Goal: Task Accomplishment & Management: Complete application form

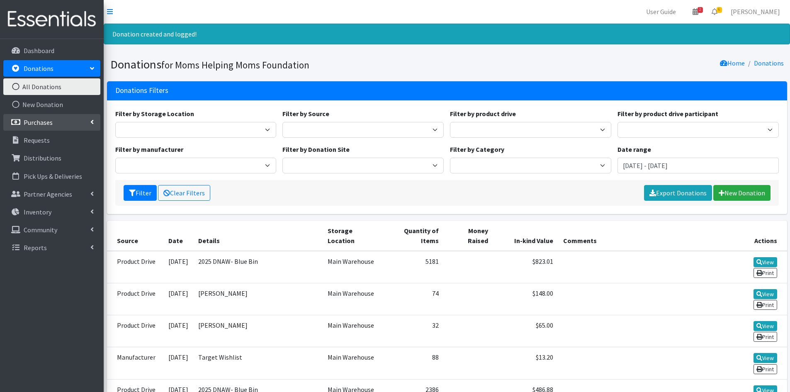
click at [90, 122] on link "Purchases" at bounding box center [51, 122] width 97 height 17
click at [50, 156] on link "New Purchase" at bounding box center [51, 158] width 97 height 17
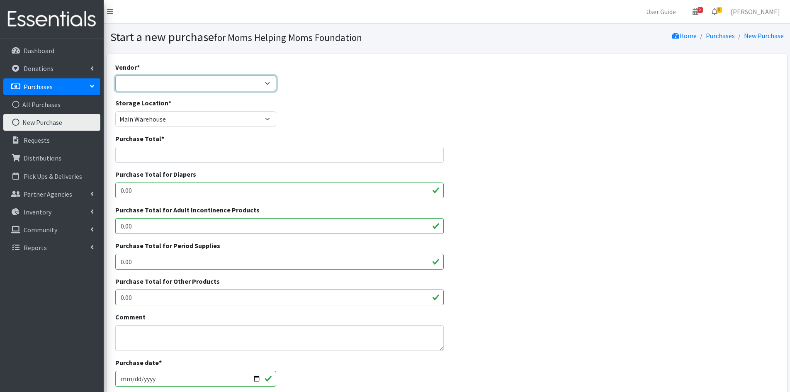
click at [268, 83] on select "Amazon Barnes & Noble Girls Helping Girls Period HDI Jubilee Sales McKesson Mer…" at bounding box center [195, 83] width 161 height 16
select select "521"
click at [115, 75] on select "Amazon Barnes & Noble Girls Helping Girls Period HDI Jubilee Sales McKesson Mer…" at bounding box center [195, 83] width 161 height 16
click at [244, 259] on input "0.00" at bounding box center [279, 262] width 329 height 16
type input "0"
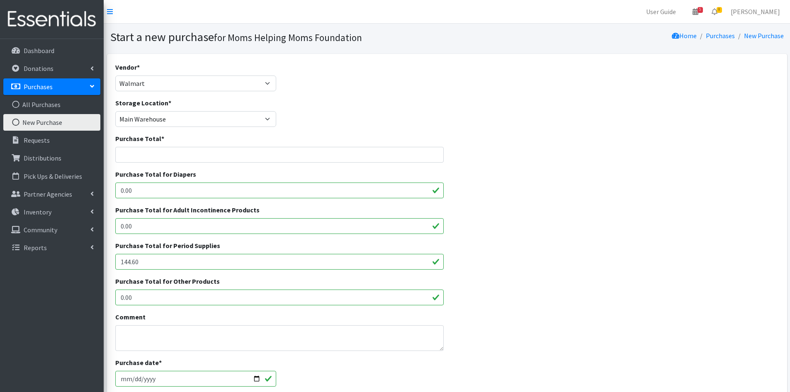
type input "144.60"
click at [181, 157] on input "Purchase Total *" at bounding box center [279, 155] width 329 height 16
type input "144.60"
click at [168, 324] on div "Comment" at bounding box center [279, 331] width 329 height 39
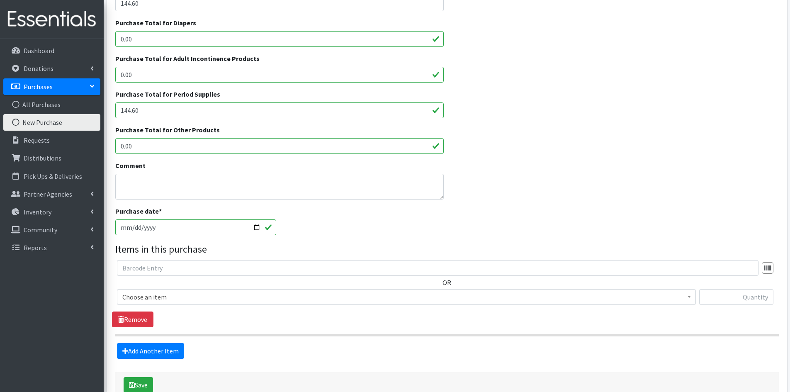
scroll to position [166, 0]
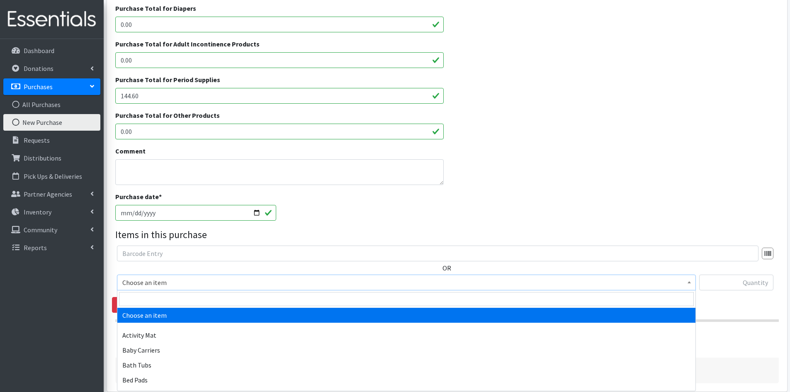
click at [690, 283] on b at bounding box center [688, 282] width 3 height 2
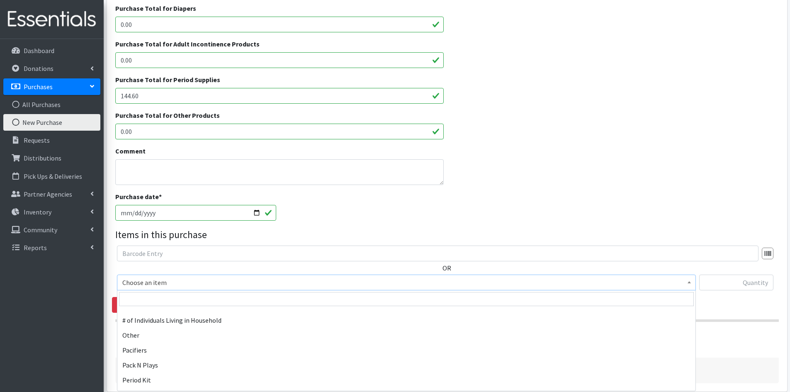
scroll to position [1243, 0]
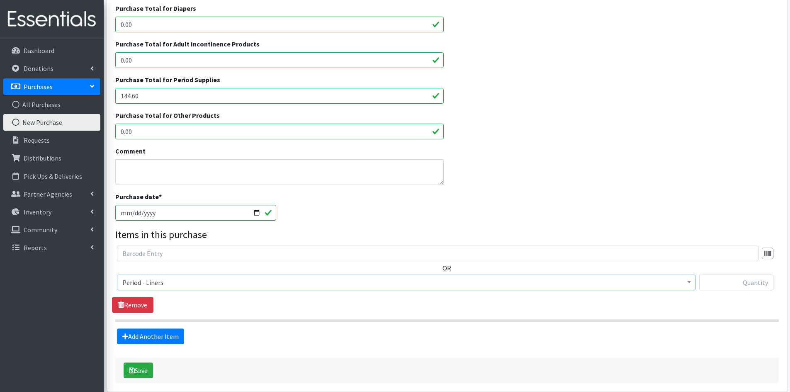
select select "5774"
click at [715, 277] on input "text" at bounding box center [736, 282] width 74 height 16
type input "1440"
click at [167, 337] on link "Add Another Item" at bounding box center [150, 336] width 67 height 16
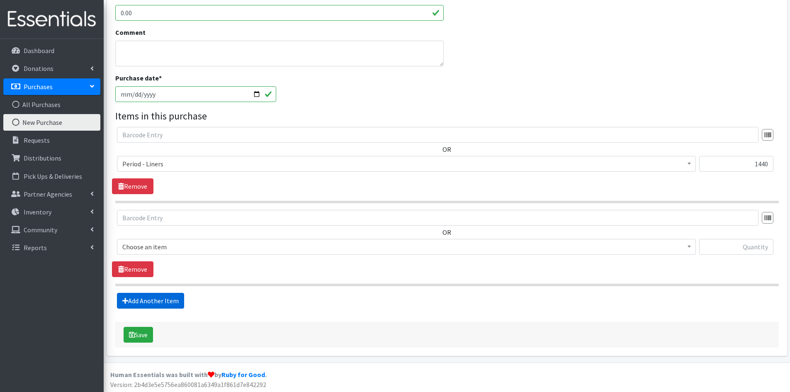
scroll to position [286, 0]
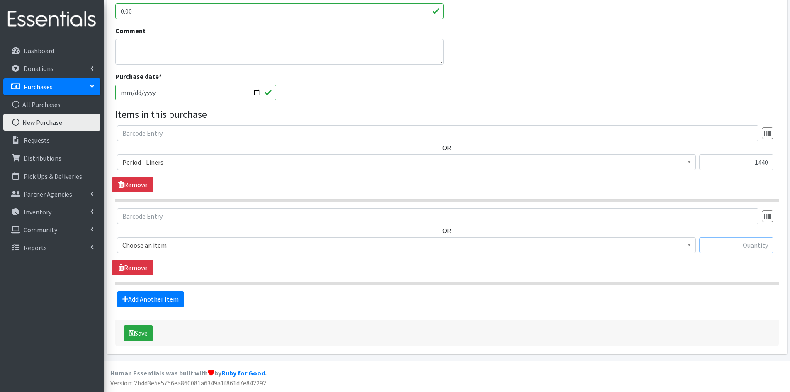
click at [732, 244] on input "text" at bounding box center [736, 245] width 74 height 16
type input "432"
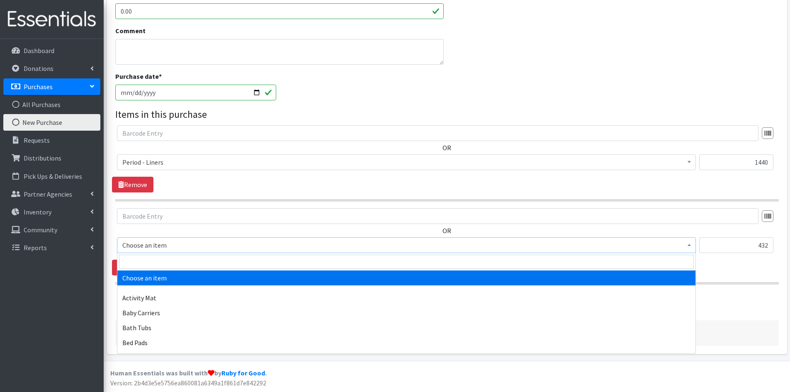
click at [690, 242] on span at bounding box center [689, 243] width 8 height 13
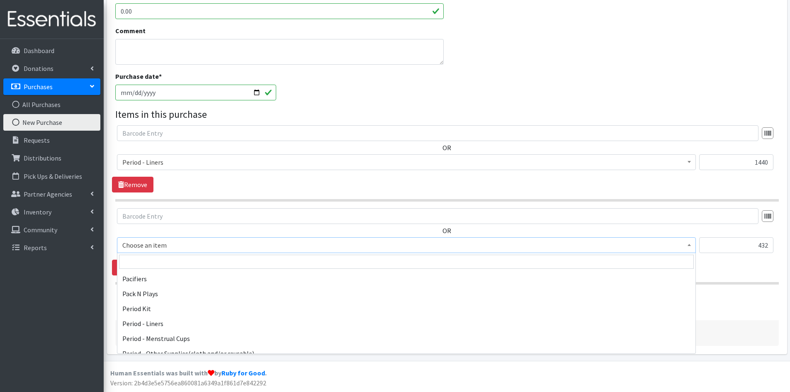
scroll to position [1243, 0]
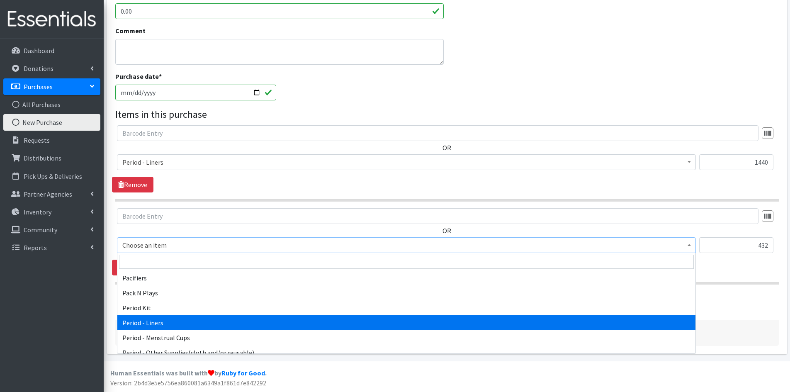
select select "5774"
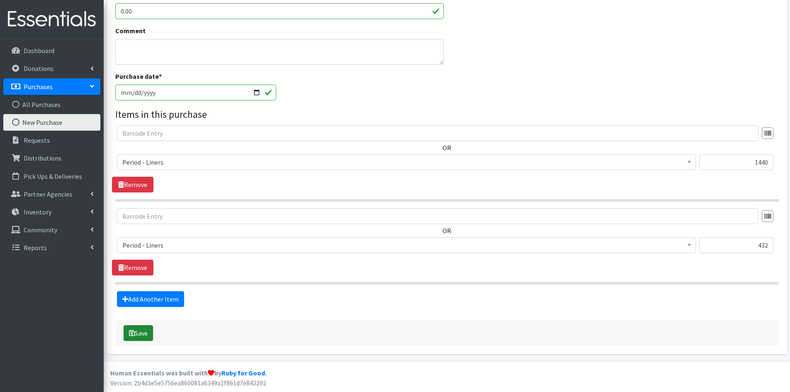
click at [136, 330] on button "Save" at bounding box center [138, 333] width 29 height 16
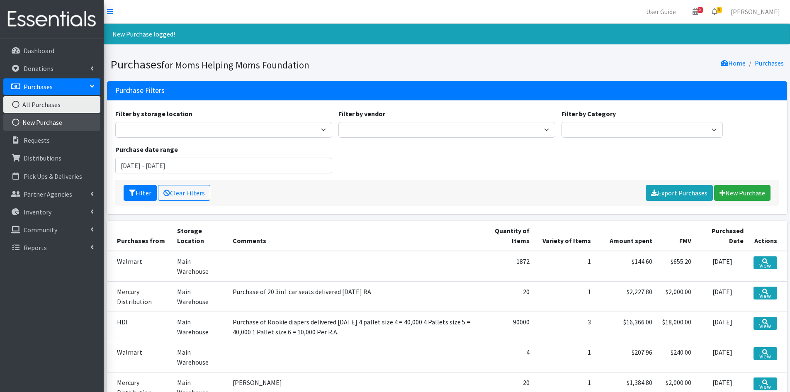
click at [58, 121] on link "New Purchase" at bounding box center [51, 122] width 97 height 17
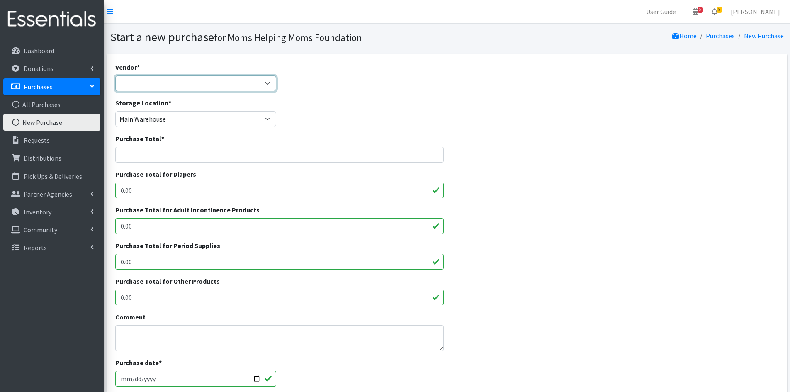
click at [269, 82] on select "Amazon Barnes & Noble Girls Helping Girls Period HDI Jubilee Sales McKesson Mer…" at bounding box center [195, 83] width 161 height 16
select select "521"
click at [115, 75] on select "Amazon Barnes & Noble Girls Helping Girls Period HDI Jubilee Sales McKesson Mer…" at bounding box center [195, 83] width 161 height 16
click at [266, 154] on input "Purchase Total *" at bounding box center [279, 155] width 329 height 16
type input "144.60"
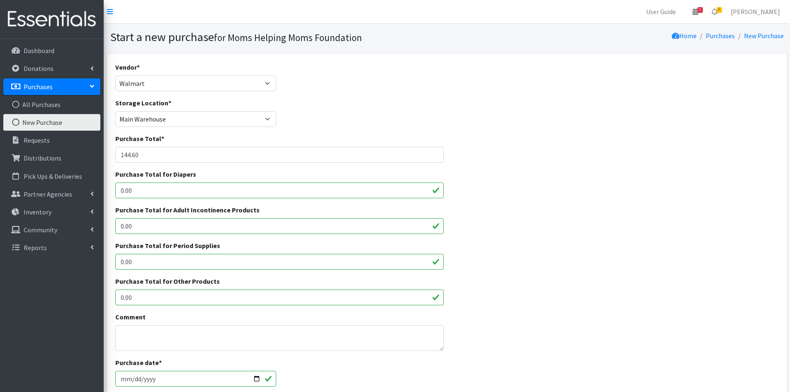
click at [214, 262] on input "0.00" at bounding box center [279, 262] width 329 height 16
drag, startPoint x: 214, startPoint y: 262, endPoint x: 111, endPoint y: 260, distance: 102.8
click at [111, 260] on div "Vendor * Amazon Barnes & Noble Girls Helping Girls Period HDI Jubilee Sales McK…" at bounding box center [447, 305] width 680 height 503
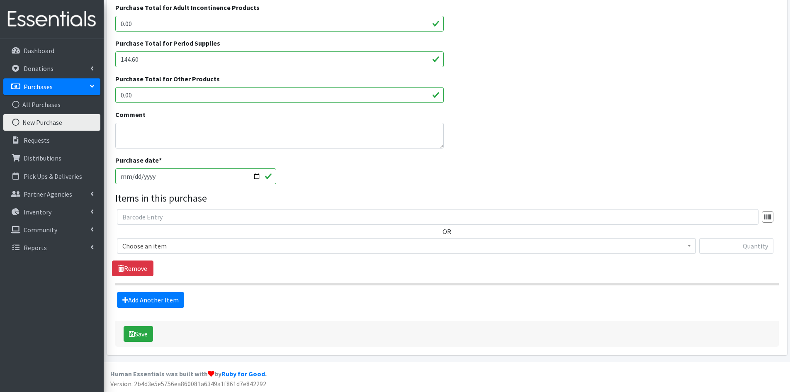
scroll to position [203, 0]
type input "144.60"
click at [689, 244] on b at bounding box center [688, 245] width 3 height 2
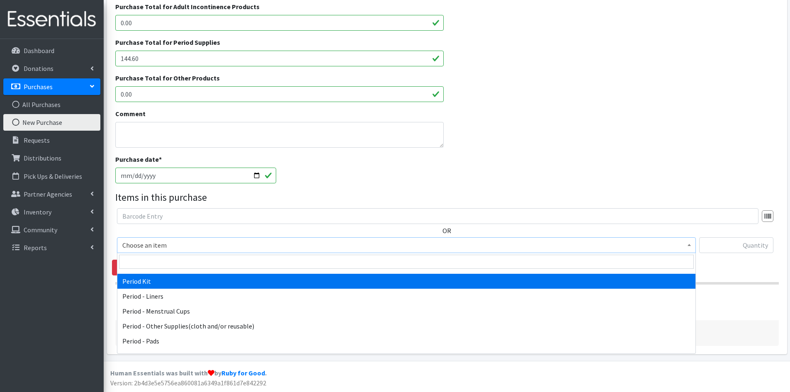
scroll to position [1285, 0]
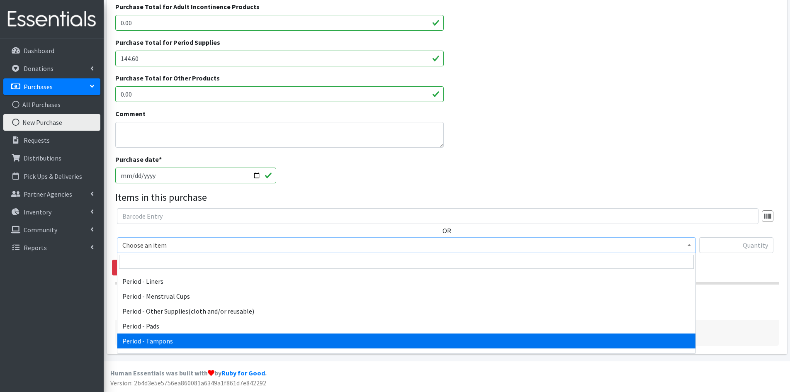
select select "5773"
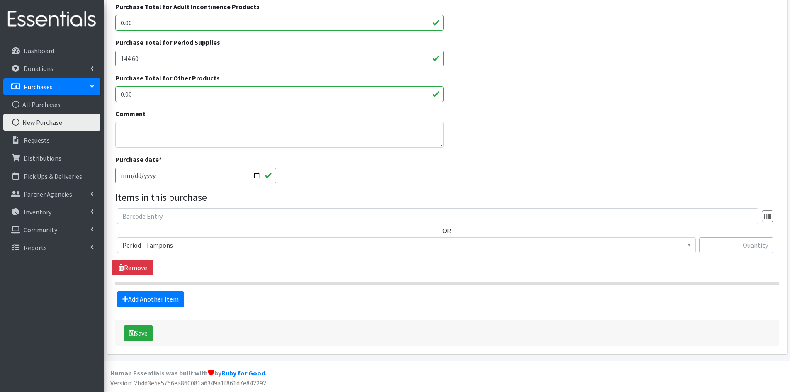
click at [713, 244] on input "text" at bounding box center [736, 245] width 74 height 16
type input "360"
click at [146, 294] on link "Add Another Item" at bounding box center [150, 299] width 67 height 16
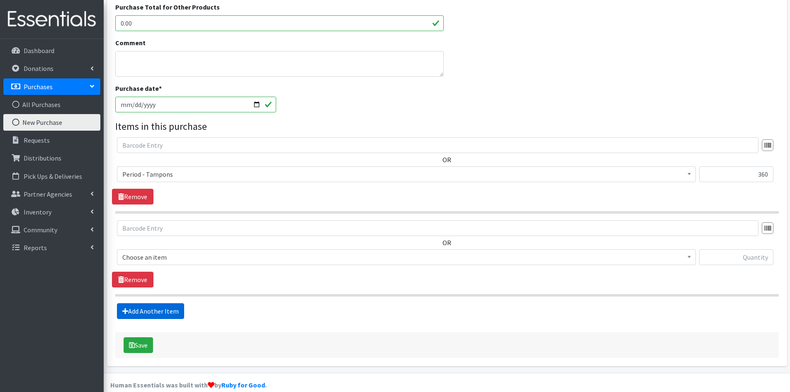
scroll to position [286, 0]
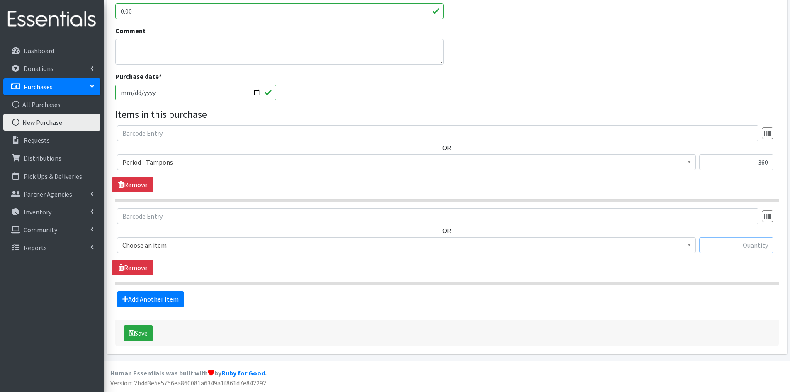
click at [712, 241] on input "text" at bounding box center [736, 245] width 74 height 16
type input "1440"
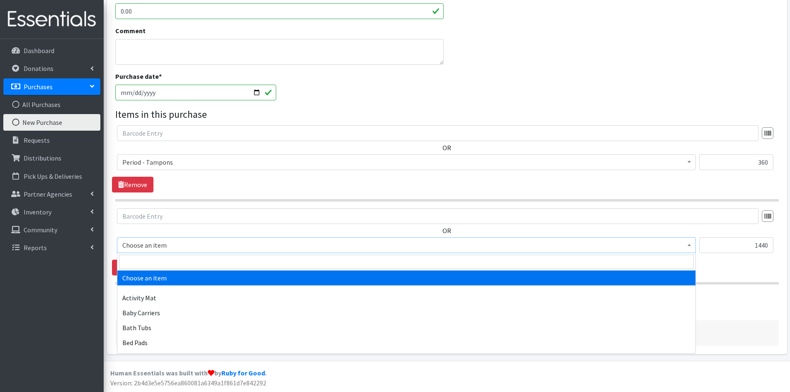
click at [687, 240] on span at bounding box center [689, 243] width 8 height 13
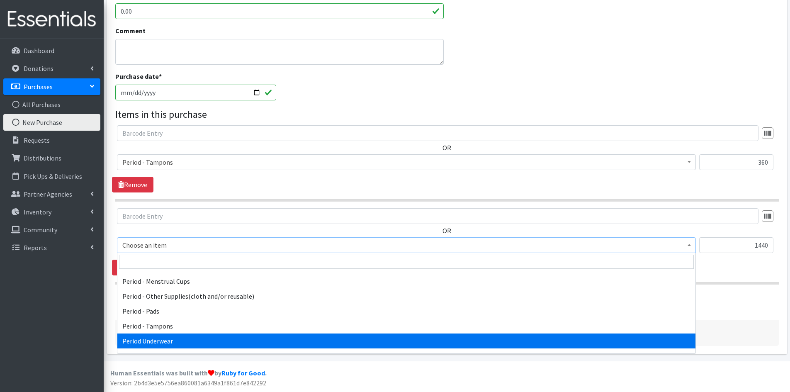
scroll to position [1285, 0]
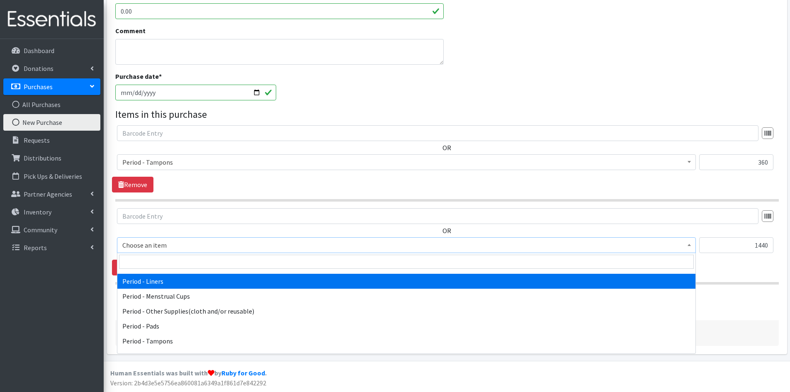
select select "5774"
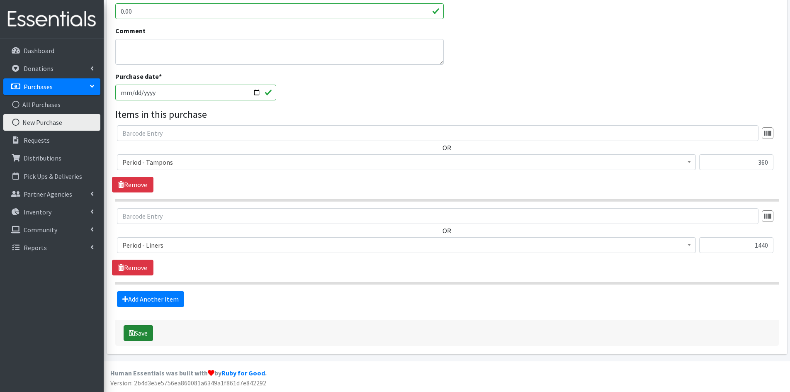
click at [142, 334] on button "Save" at bounding box center [138, 333] width 29 height 16
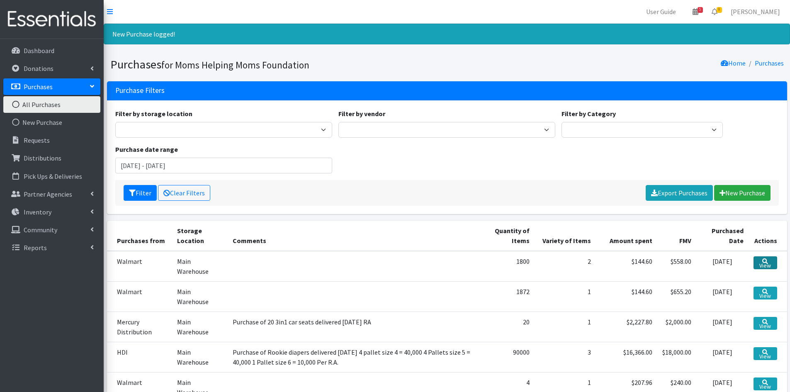
click at [760, 262] on link "View" at bounding box center [764, 262] width 23 height 13
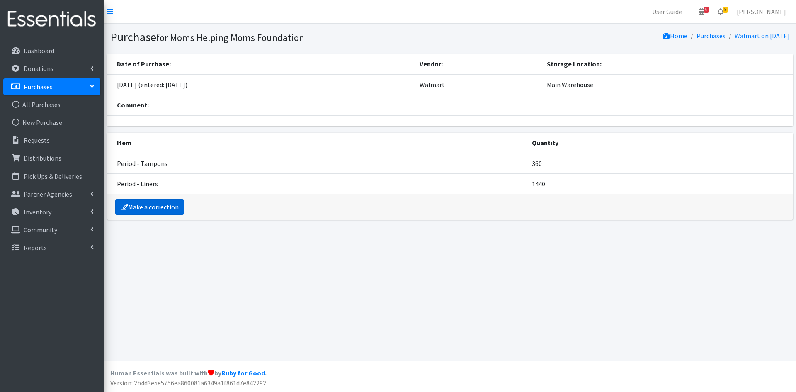
click at [137, 208] on link "Make a correction" at bounding box center [149, 207] width 69 height 16
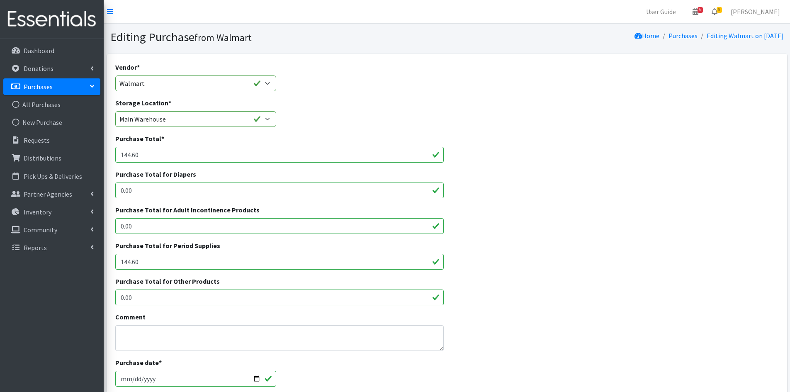
drag, startPoint x: 146, startPoint y: 155, endPoint x: 102, endPoint y: 155, distance: 43.5
click at [102, 155] on div "User Guide 6 6 Pick-ups remaining this week View Calendar 8 8 Requests 0 Partne…" at bounding box center [395, 380] width 790 height 761
type input "133.04"
drag, startPoint x: 139, startPoint y: 263, endPoint x: 119, endPoint y: 261, distance: 19.6
click at [119, 261] on input "144.60" at bounding box center [279, 262] width 329 height 16
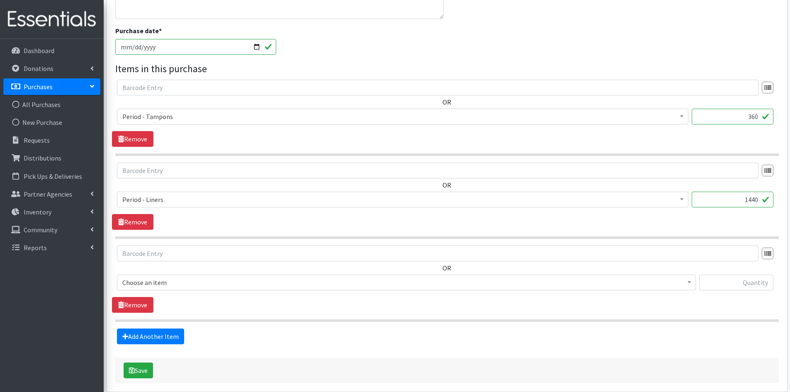
scroll to position [369, 0]
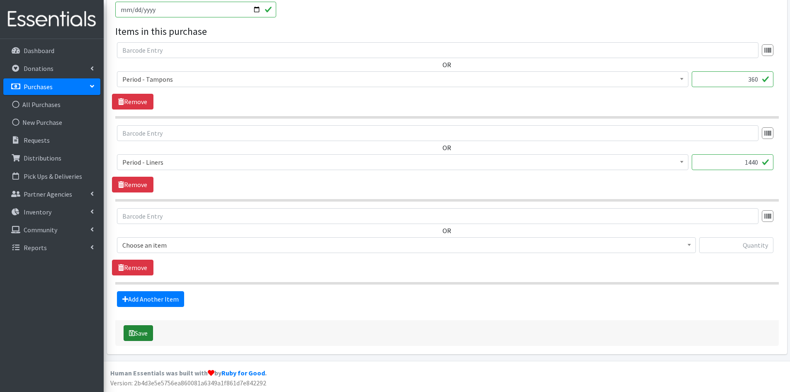
type input "133.04"
click at [144, 333] on button "Save" at bounding box center [138, 333] width 29 height 16
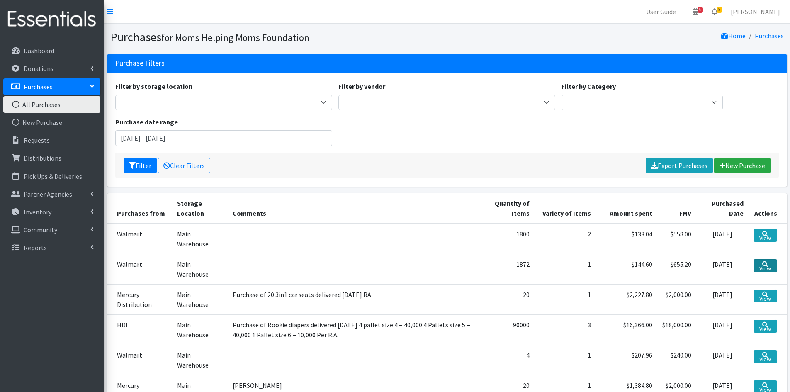
click at [768, 266] on link "View" at bounding box center [764, 265] width 23 height 13
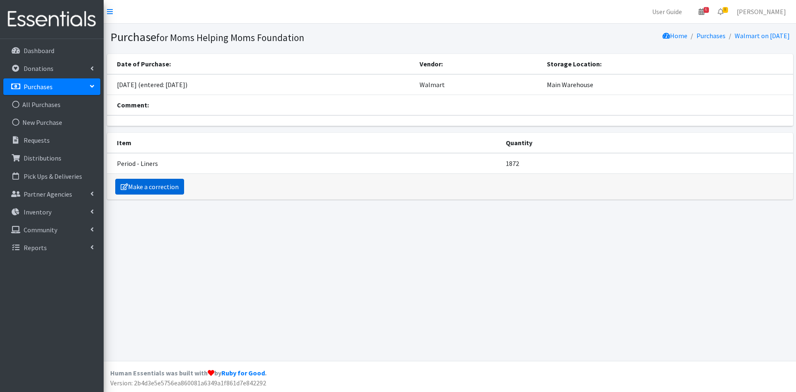
click at [154, 185] on link "Make a correction" at bounding box center [149, 187] width 69 height 16
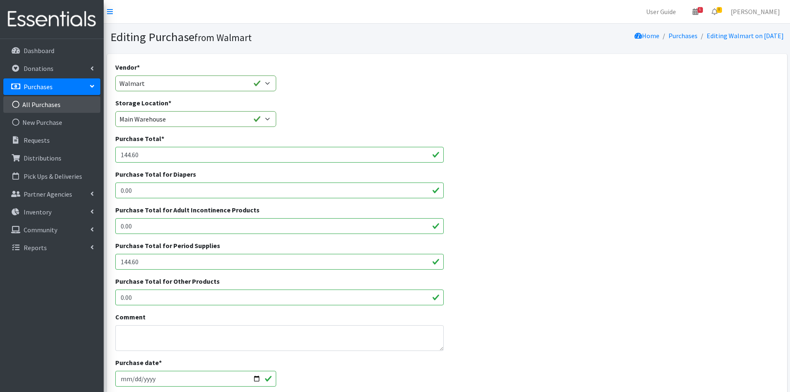
click at [43, 101] on link "All Purchases" at bounding box center [51, 104] width 97 height 17
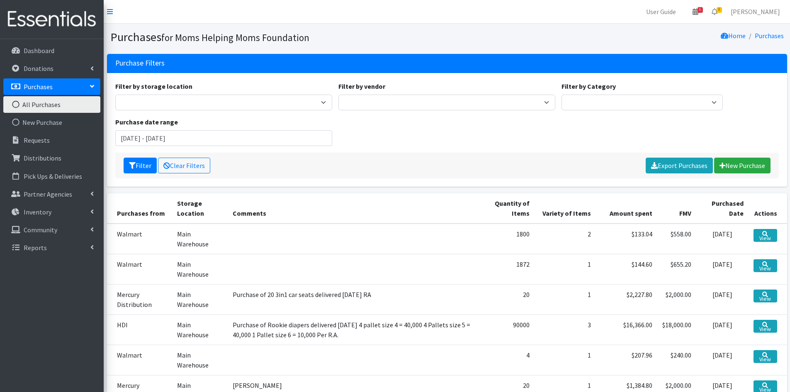
click at [42, 88] on p "Purchases" at bounding box center [38, 86] width 29 height 8
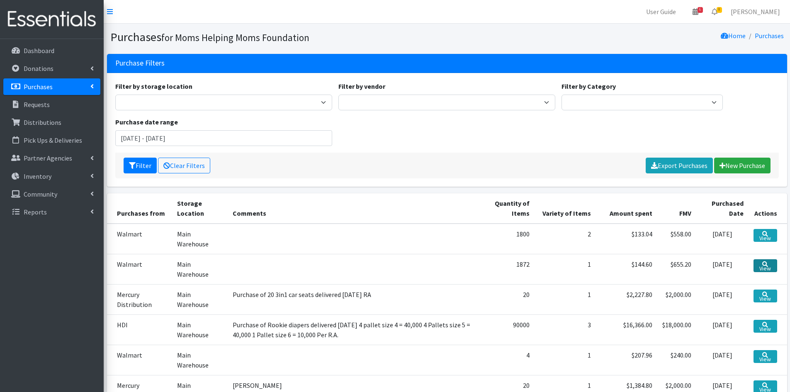
click at [761, 265] on link "View" at bounding box center [764, 265] width 23 height 13
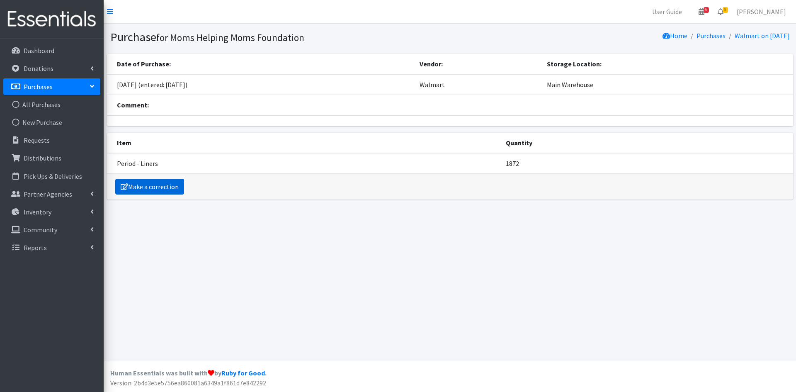
click at [169, 189] on link "Make a correction" at bounding box center [149, 187] width 69 height 16
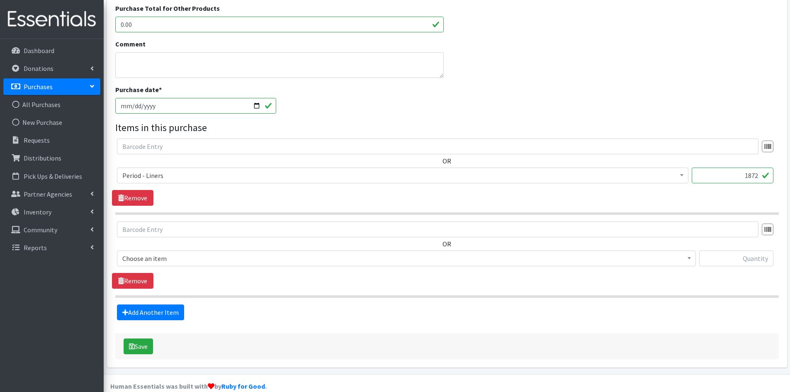
scroll to position [286, 0]
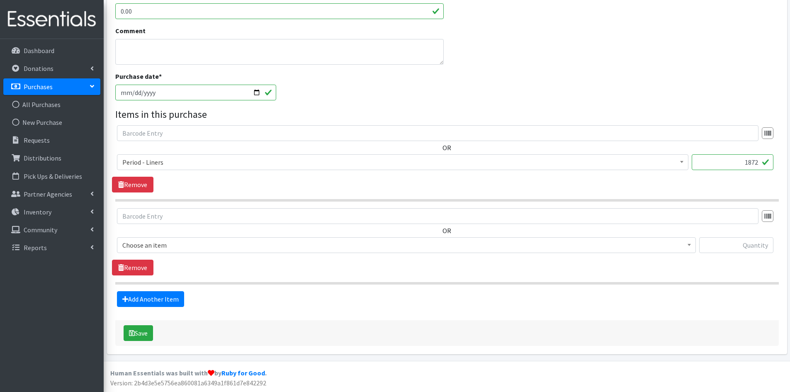
drag, startPoint x: 758, startPoint y: 162, endPoint x: 746, endPoint y: 164, distance: 12.1
click at [746, 164] on input "1872" at bounding box center [732, 162] width 82 height 16
type input "1440"
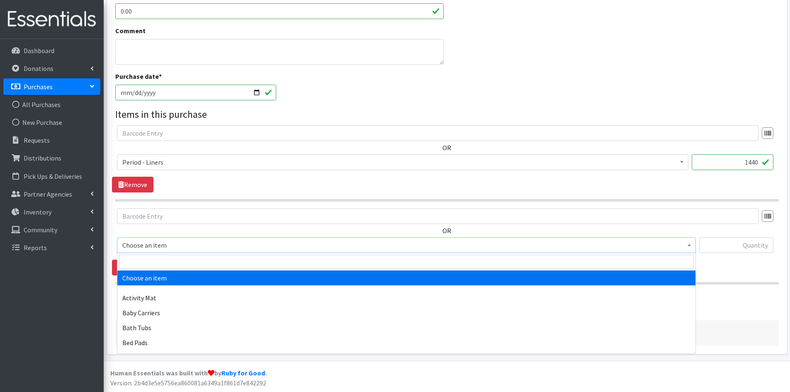
click at [689, 245] on b at bounding box center [688, 245] width 3 height 2
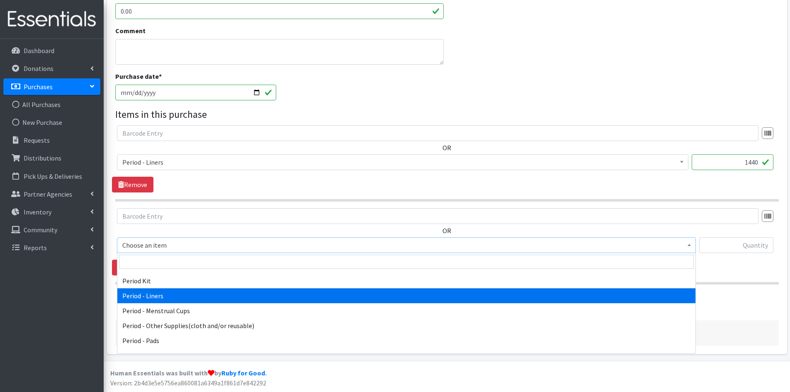
scroll to position [1285, 0]
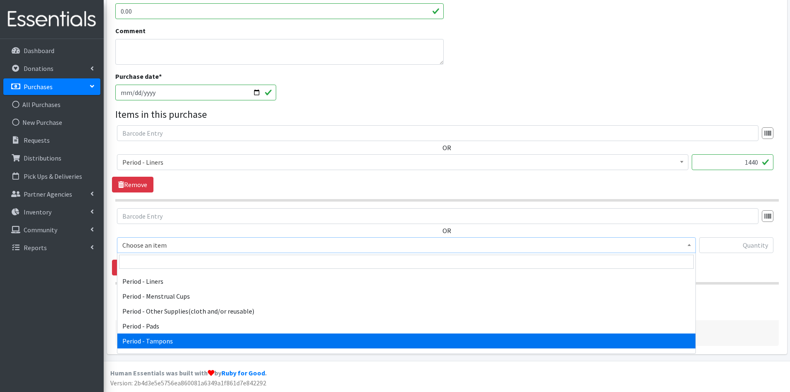
select select "5773"
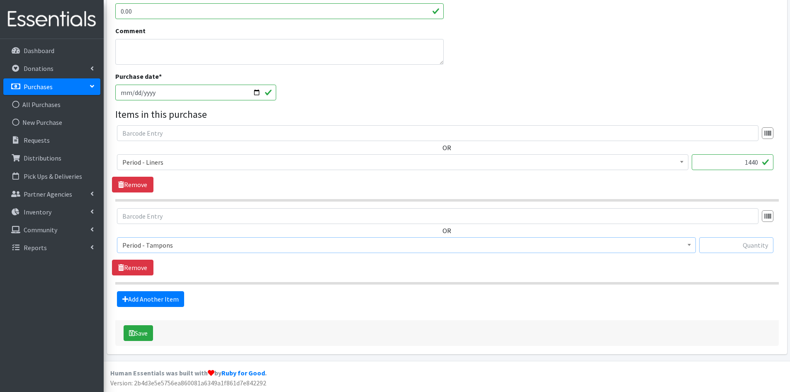
click at [739, 243] on input "text" at bounding box center [736, 245] width 74 height 16
type input "432"
click at [135, 333] on button "Save" at bounding box center [138, 333] width 29 height 16
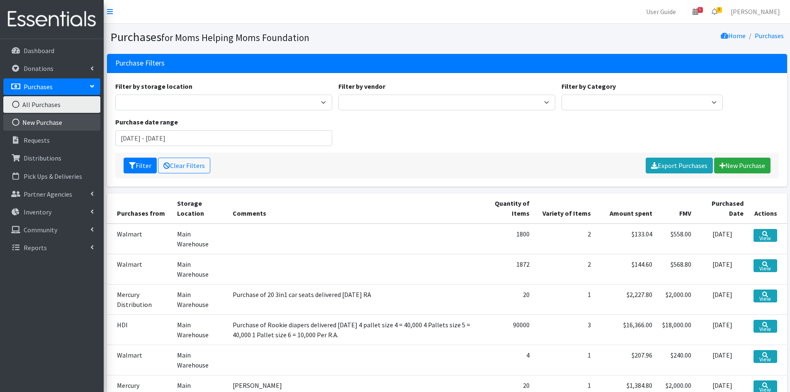
click at [39, 120] on link "New Purchase" at bounding box center [51, 122] width 97 height 17
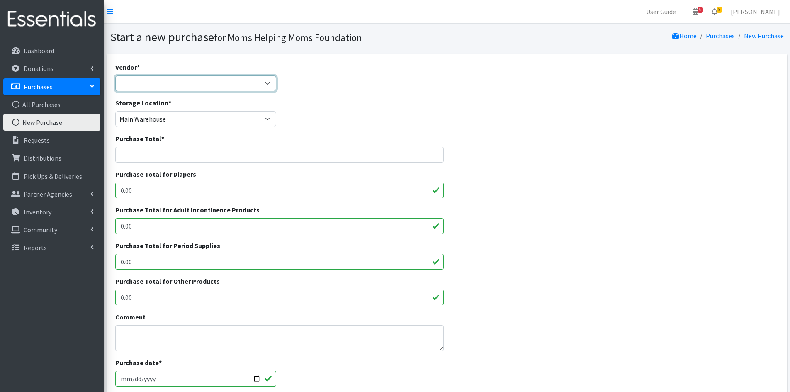
click at [270, 84] on select "Amazon [PERSON_NAME] & [PERSON_NAME] Girls Helping Girls Period HDI Jubilee Sal…" at bounding box center [195, 83] width 161 height 16
select select "521"
click at [115, 75] on select "Amazon Barnes & Noble Girls Helping Girls Period HDI Jubilee Sales McKesson Mer…" at bounding box center [195, 83] width 161 height 16
click at [150, 260] on input "0.00" at bounding box center [279, 262] width 329 height 16
drag, startPoint x: 136, startPoint y: 261, endPoint x: 112, endPoint y: 261, distance: 24.0
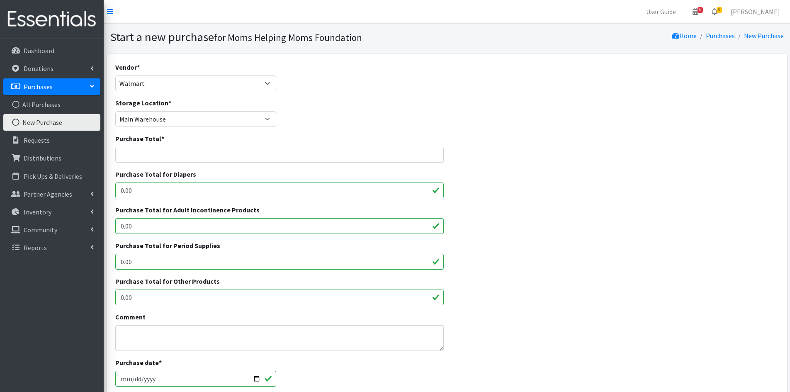
click at [112, 261] on div "Purchase Total for Period Supplies 0.00" at bounding box center [279, 258] width 335 height 36
type input "144.60"
click at [186, 150] on input "Purchase Total *" at bounding box center [279, 155] width 329 height 16
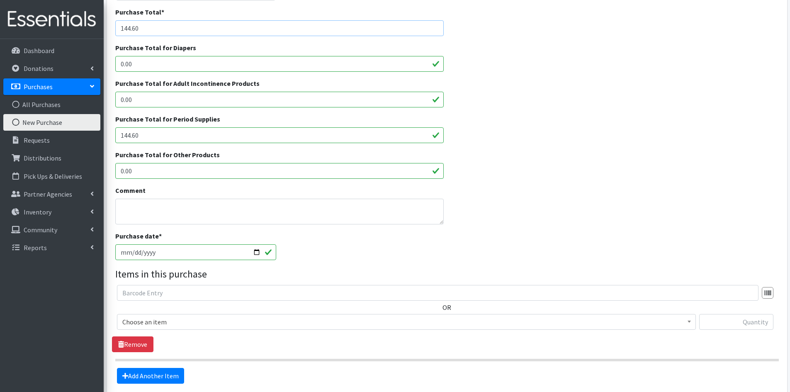
scroll to position [166, 0]
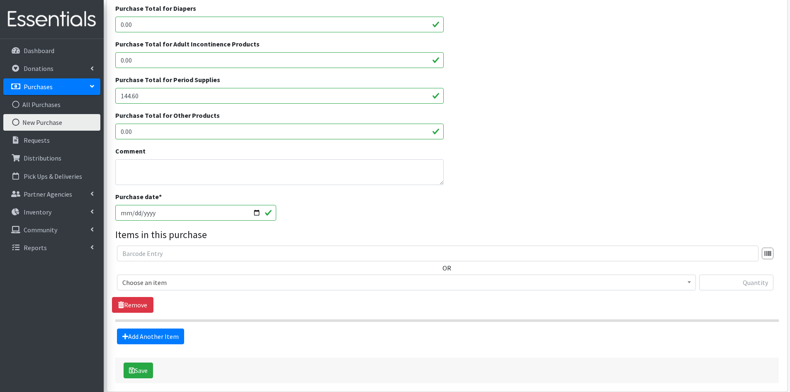
type input "144.60"
click at [691, 282] on span at bounding box center [689, 281] width 8 height 13
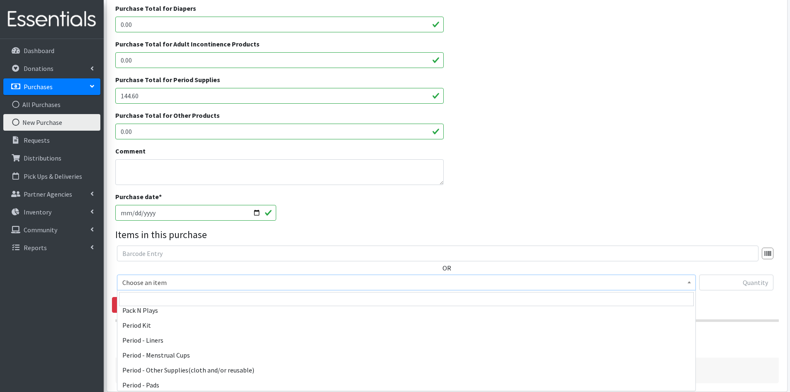
scroll to position [1243, 0]
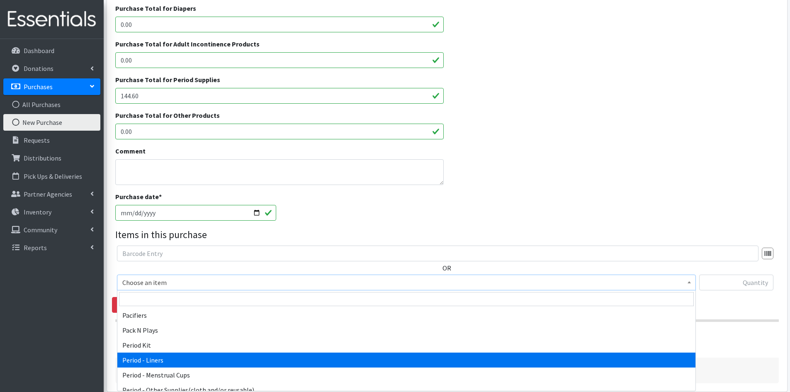
select select "5774"
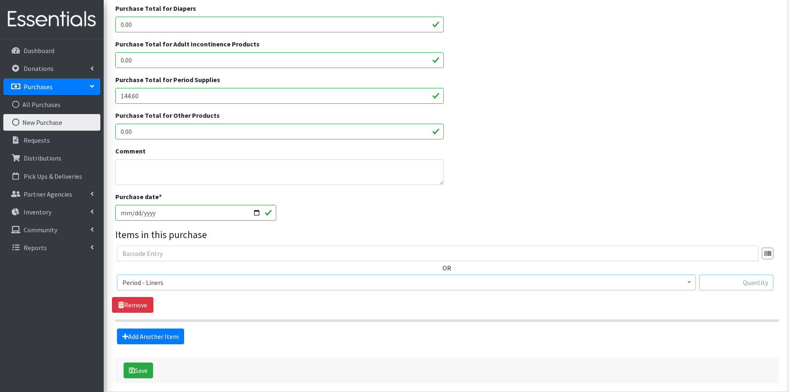
click at [713, 279] on input "text" at bounding box center [736, 282] width 74 height 16
type input "1440"
click at [163, 335] on link "Add Another Item" at bounding box center [150, 336] width 67 height 16
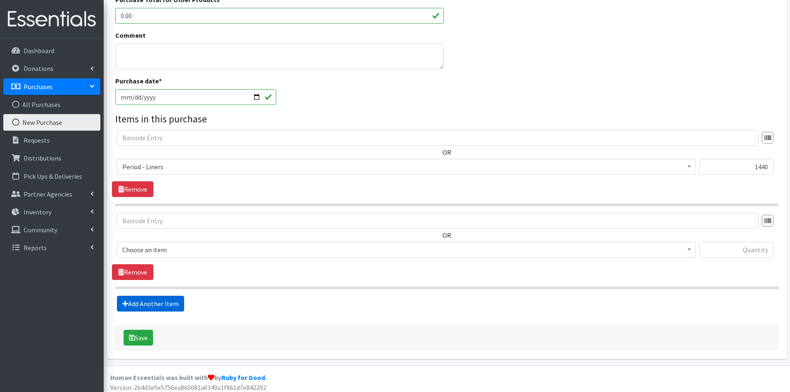
scroll to position [286, 0]
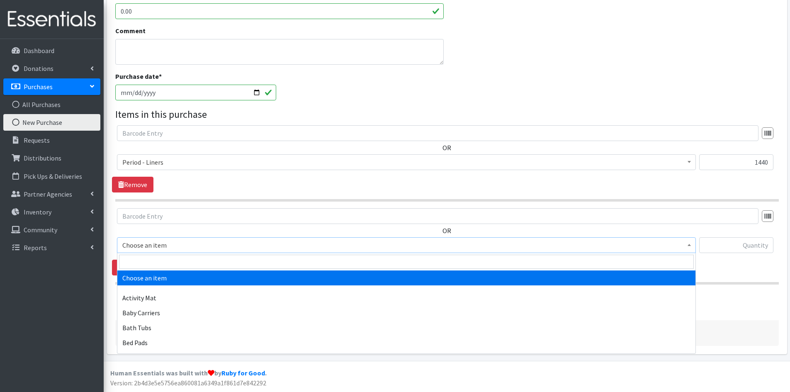
click at [690, 243] on span at bounding box center [689, 243] width 8 height 13
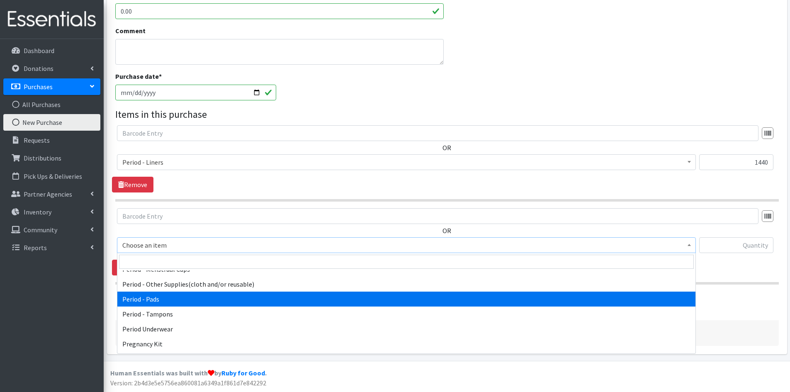
scroll to position [1326, 0]
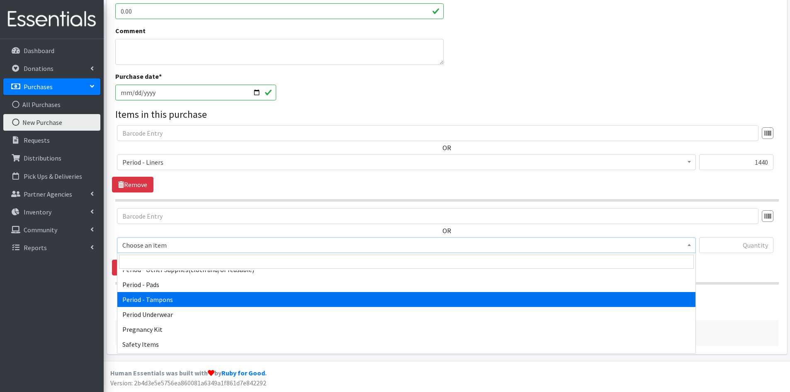
select select "5773"
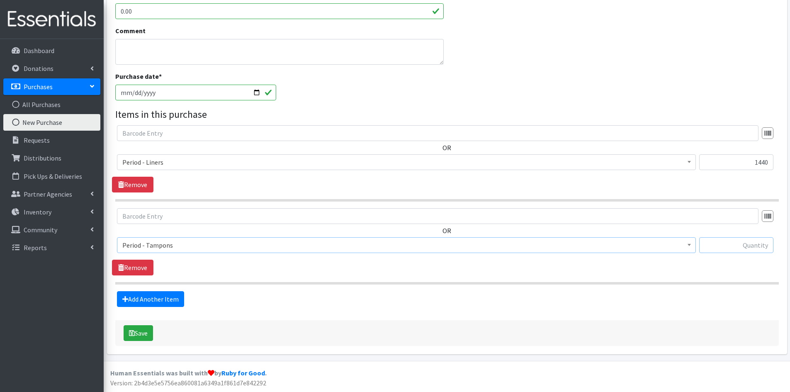
click at [722, 245] on input "text" at bounding box center [736, 245] width 74 height 16
type input "432"
click at [138, 334] on button "Save" at bounding box center [138, 333] width 29 height 16
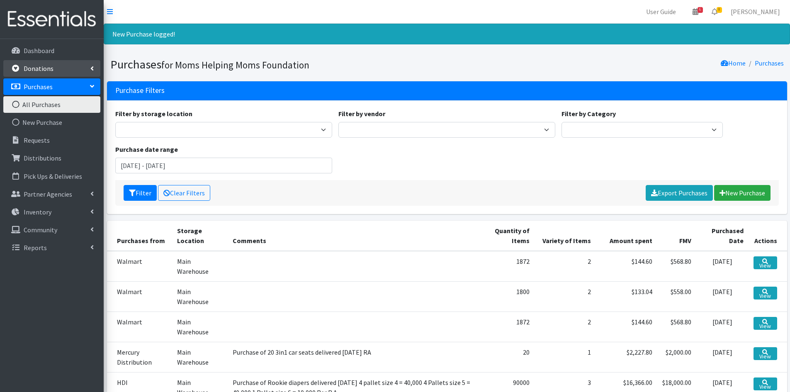
click at [73, 68] on link "Donations" at bounding box center [51, 68] width 97 height 17
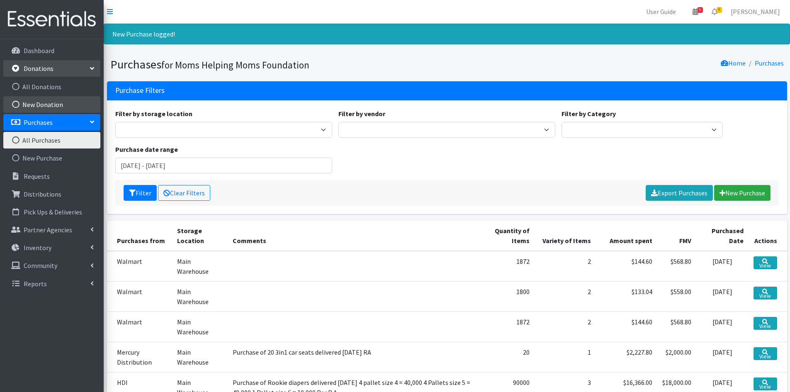
click at [52, 100] on link "New Donation" at bounding box center [51, 104] width 97 height 17
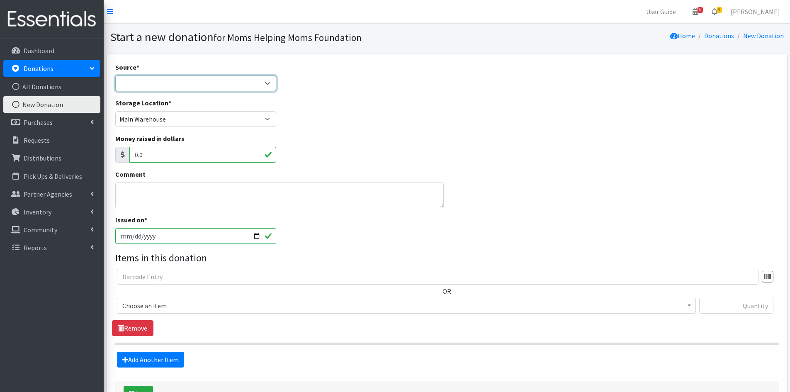
click at [269, 84] on select "Product Drive Manufacturer Donation Site Misc. Donation" at bounding box center [195, 83] width 161 height 16
select select "Manufacturer"
click at [115, 75] on select "Product Drive Manufacturer Donation Site Misc. Donation" at bounding box center [195, 83] width 161 height 16
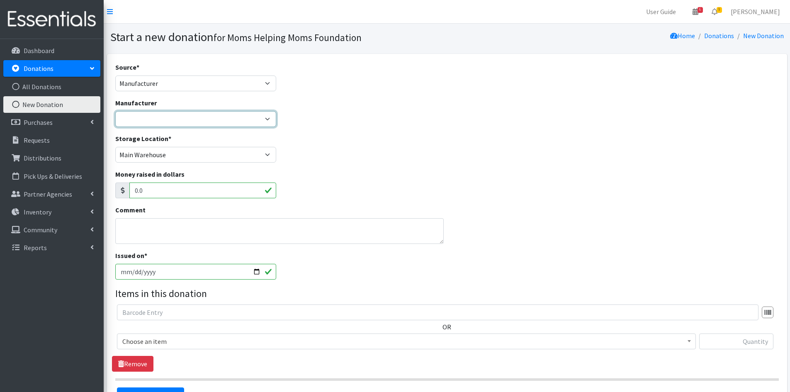
click at [269, 119] on select "Alliance for Period Supplies Amazon Wishlist Baby2Baby Birthday Box Bridges of …" at bounding box center [195, 119] width 161 height 16
select select "273"
click at [115, 111] on select "Alliance for Period Supplies Amazon Wishlist Baby2Baby Birthday Box Bridges of …" at bounding box center [195, 119] width 161 height 16
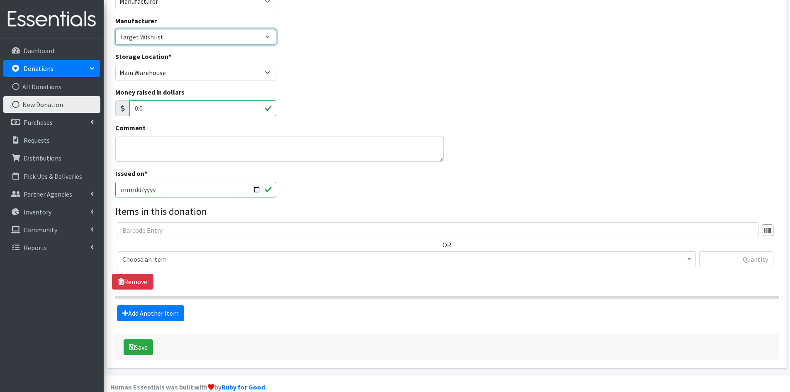
scroll to position [83, 0]
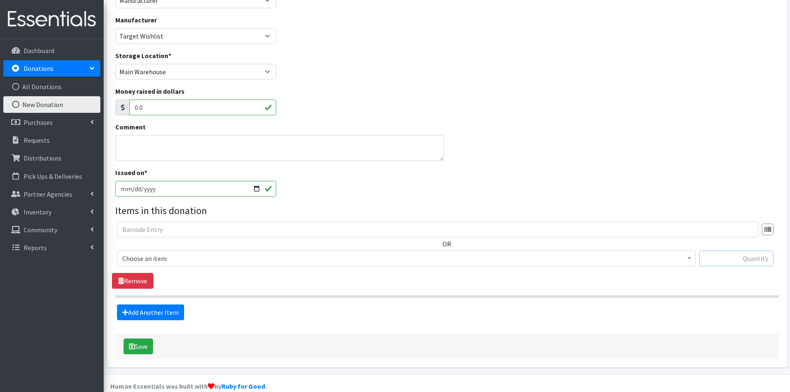
click at [723, 257] on input "text" at bounding box center [736, 258] width 74 height 16
type input "280"
click at [689, 258] on b at bounding box center [688, 258] width 3 height 2
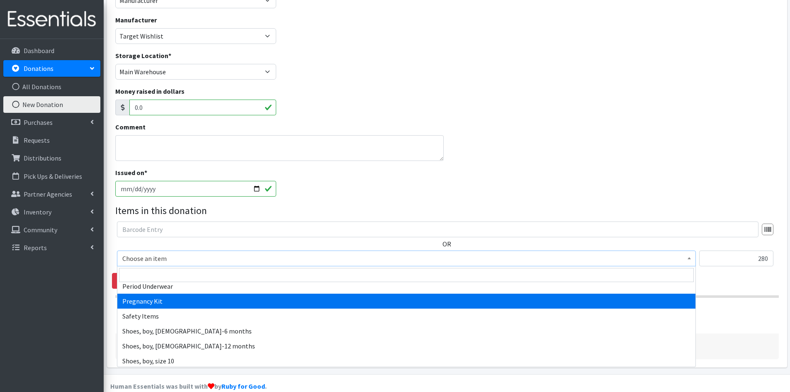
scroll to position [1326, 0]
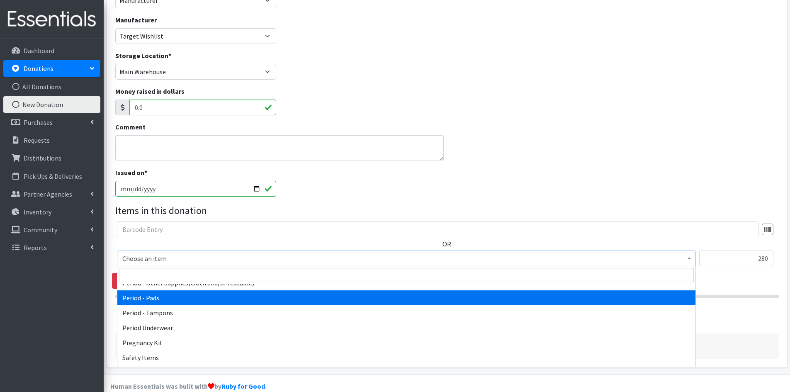
select select "5772"
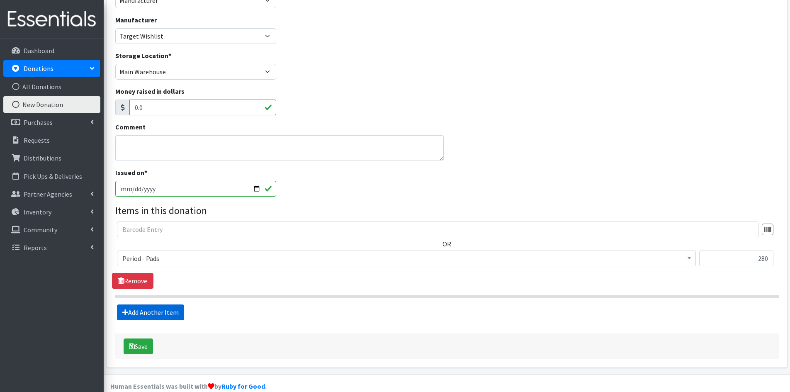
click at [172, 310] on link "Add Another Item" at bounding box center [150, 312] width 67 height 16
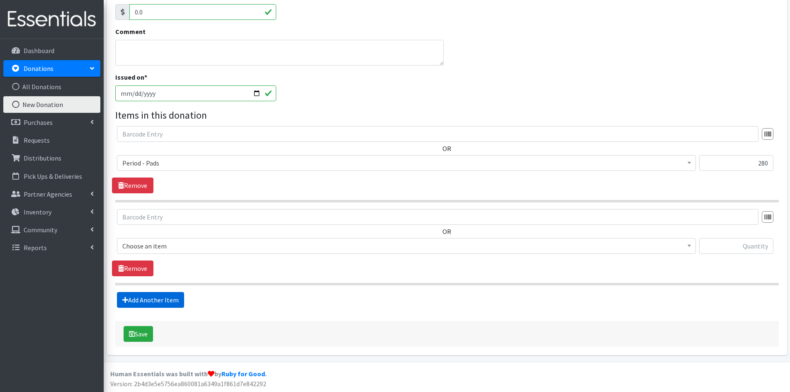
scroll to position [179, 0]
click at [726, 247] on input "text" at bounding box center [736, 245] width 74 height 16
type input "432"
click at [690, 247] on span at bounding box center [689, 243] width 8 height 13
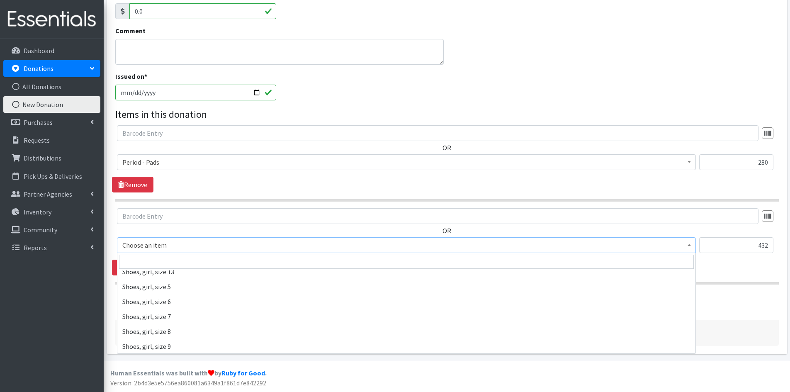
scroll to position [1906, 0]
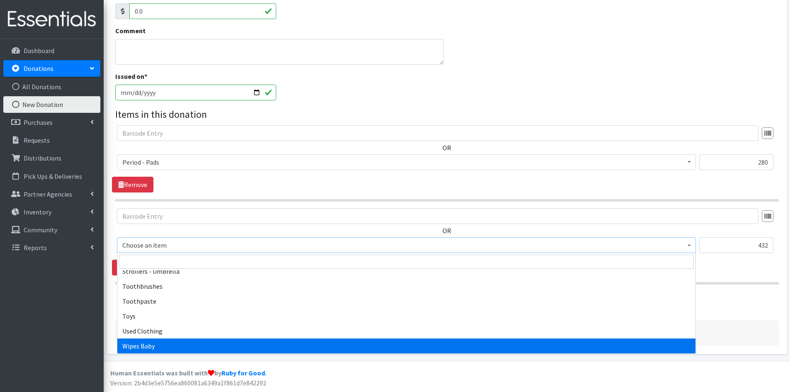
select select "1929"
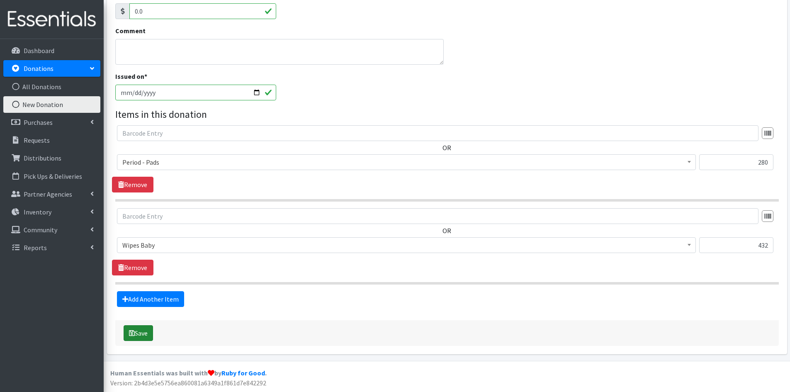
click at [138, 331] on button "Save" at bounding box center [138, 333] width 29 height 16
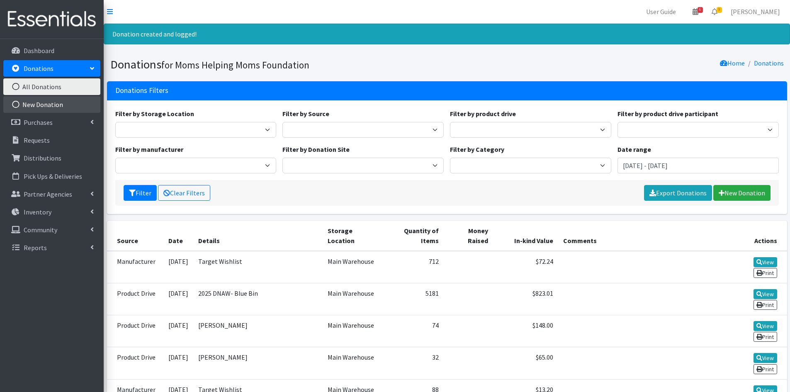
click at [58, 107] on link "New Donation" at bounding box center [51, 104] width 97 height 17
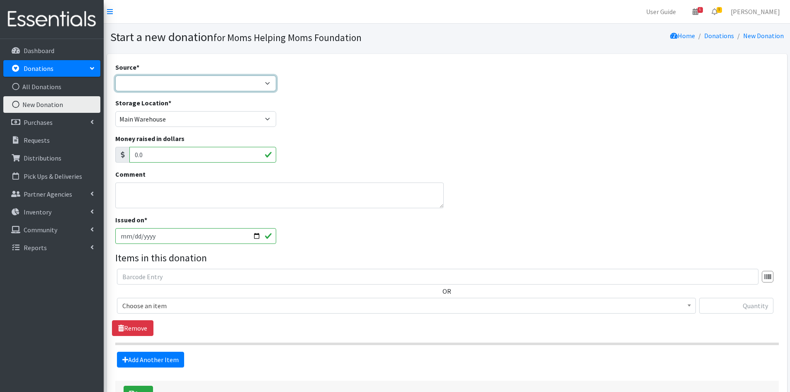
click at [268, 85] on select "Product Drive Manufacturer Donation Site Misc. Donation" at bounding box center [195, 83] width 161 height 16
select select "Product Drive"
click at [115, 75] on select "Product Drive Manufacturer Donation Site Misc. Donation" at bounding box center [195, 83] width 161 height 16
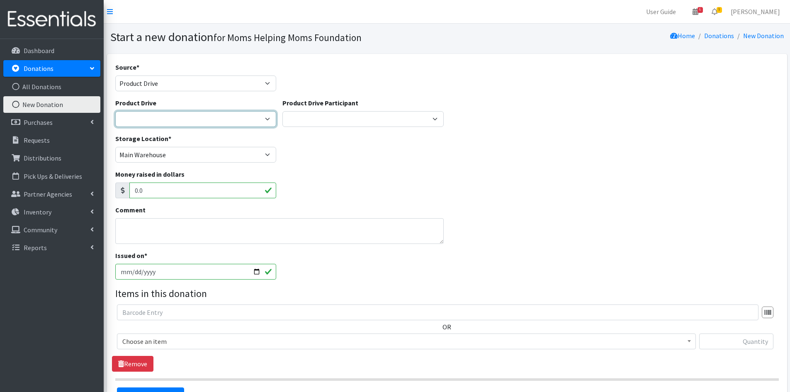
click at [270, 121] on select "[DATE] Zeta Phi Beta Sorority (virtual) 2021 HOLIDAY DRIVE AWR Week of Giving/[…" at bounding box center [195, 119] width 161 height 16
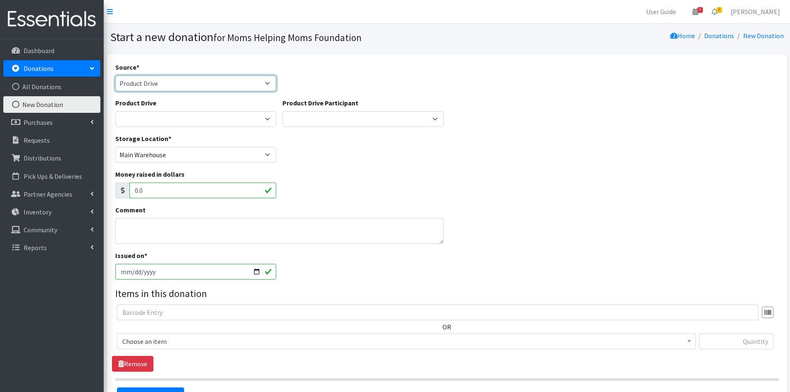
click at [264, 83] on select "Product Drive Manufacturer Donation Site Misc. Donation" at bounding box center [195, 83] width 161 height 16
click at [50, 230] on p "Community" at bounding box center [41, 229] width 34 height 8
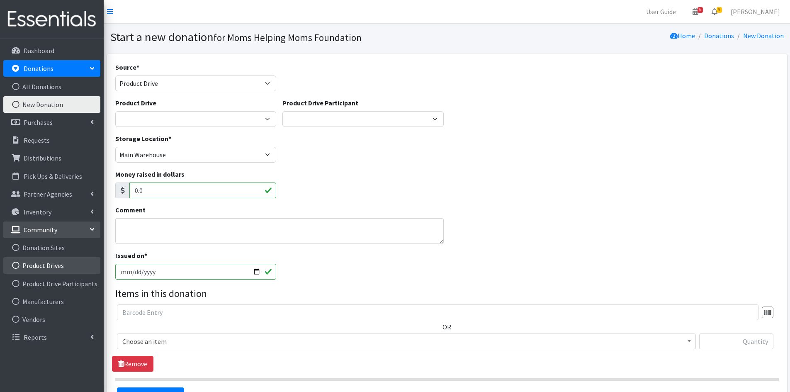
click at [45, 266] on link "Product Drives" at bounding box center [51, 265] width 97 height 17
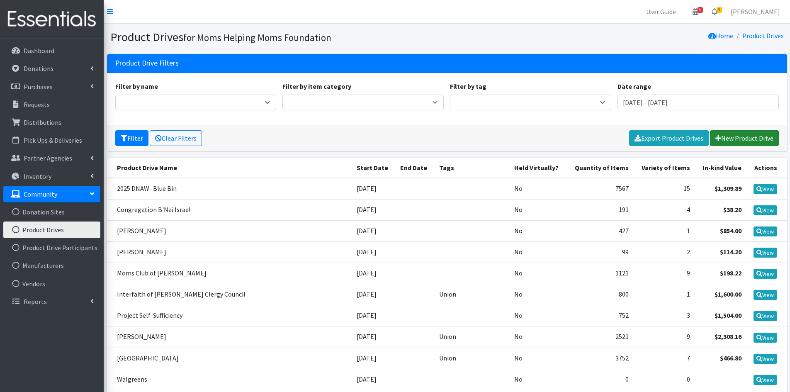
click at [747, 138] on link "New Product Drive" at bounding box center [744, 138] width 69 height 16
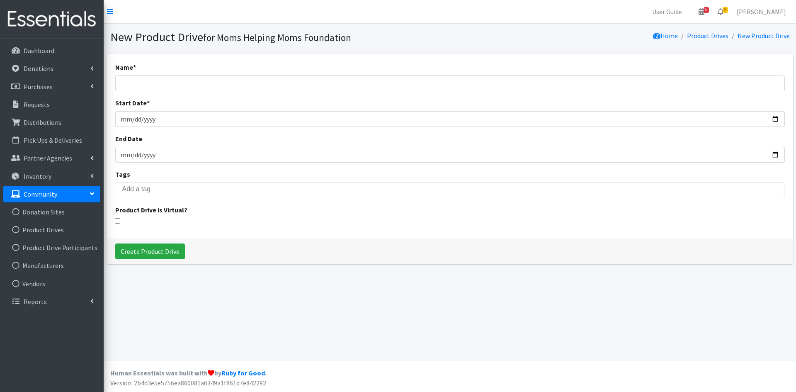
select select
click at [138, 79] on input "Name *" at bounding box center [449, 83] width 669 height 16
type input "D"
type input "2025 DNAW- Friends of [GEOGRAPHIC_DATA] [PERSON_NAME]"
click at [161, 252] on input "Create Product Drive" at bounding box center [150, 251] width 70 height 16
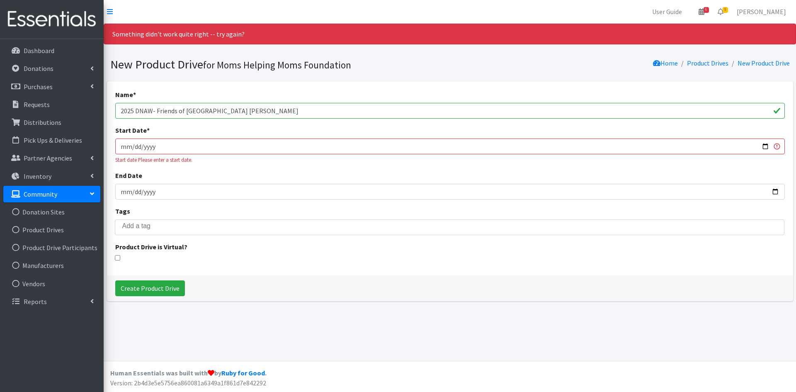
select select
click at [148, 146] on input "Start Date *" at bounding box center [449, 146] width 669 height 16
click at [131, 147] on input "Start Date *" at bounding box center [449, 146] width 669 height 16
click at [128, 148] on input "Start Date *" at bounding box center [449, 146] width 669 height 16
type input "[DATE]"
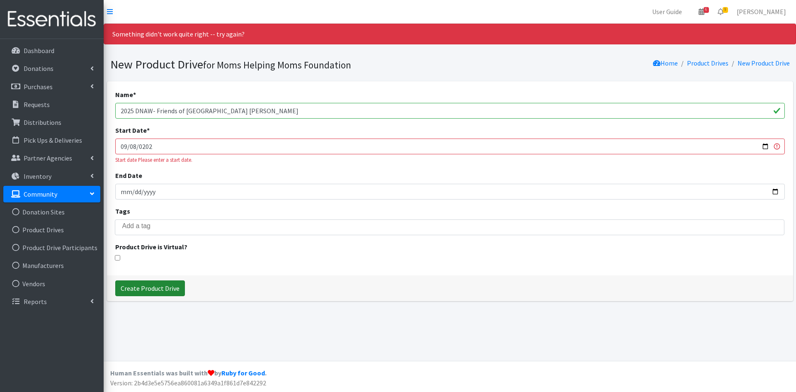
click at [152, 290] on input "Create Product Drive" at bounding box center [150, 288] width 70 height 16
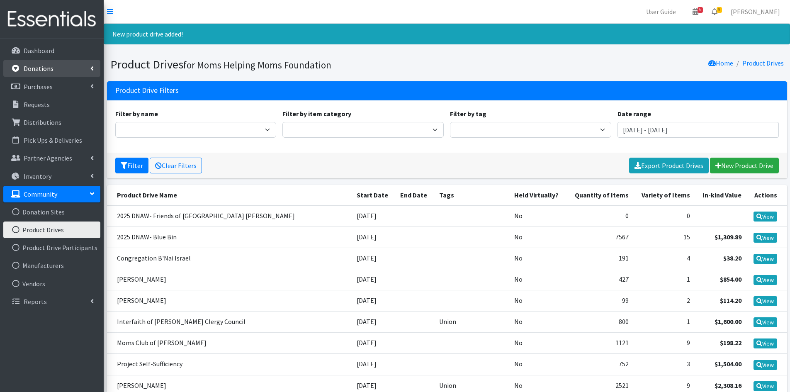
click at [89, 68] on link "Donations" at bounding box center [51, 68] width 97 height 17
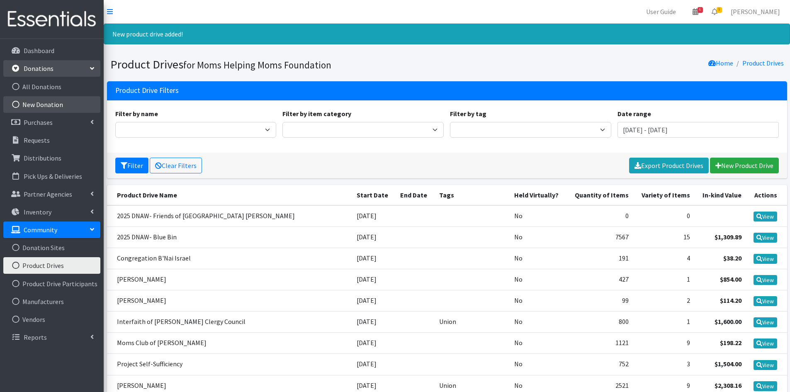
click at [77, 101] on link "New Donation" at bounding box center [51, 104] width 97 height 17
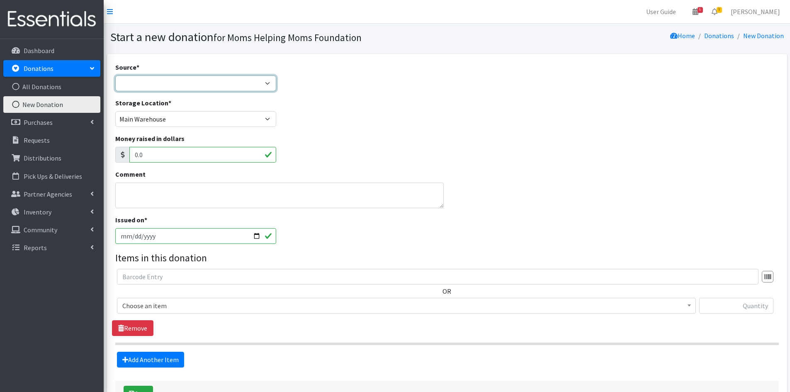
click at [271, 85] on select "Product Drive Manufacturer Donation Site Misc. Donation" at bounding box center [195, 83] width 161 height 16
select select "Product Drive"
click at [115, 75] on select "Product Drive Manufacturer Donation Site Misc. Donation" at bounding box center [195, 83] width 161 height 16
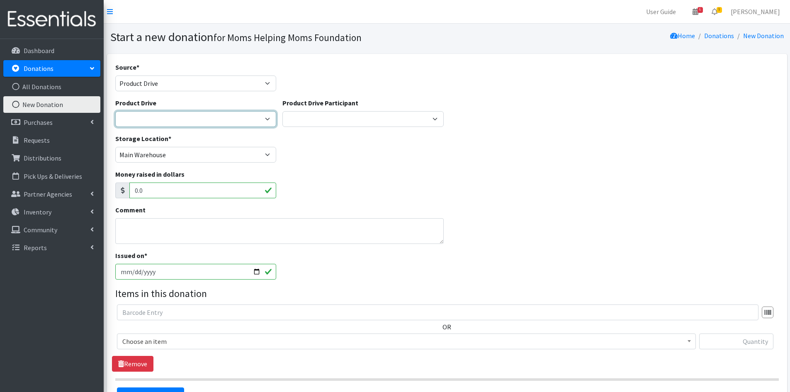
click at [267, 123] on select "[DATE] Zeta Phi Beta Sorority (virtual) 2021 HOLIDAY DRIVE AWR Week of Giving/[…" at bounding box center [195, 119] width 161 height 16
select select "3520"
click at [115, 111] on select "[DATE] Zeta Phi Beta Sorority (virtual) 2021 HOLIDAY DRIVE AWR Week of Giving/[…" at bounding box center [195, 119] width 161 height 16
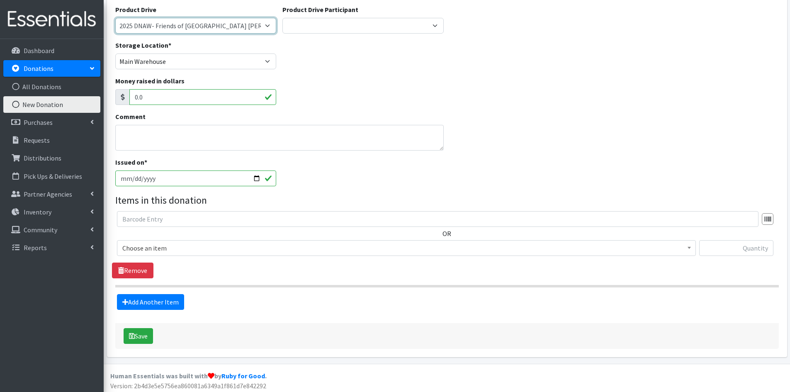
scroll to position [96, 0]
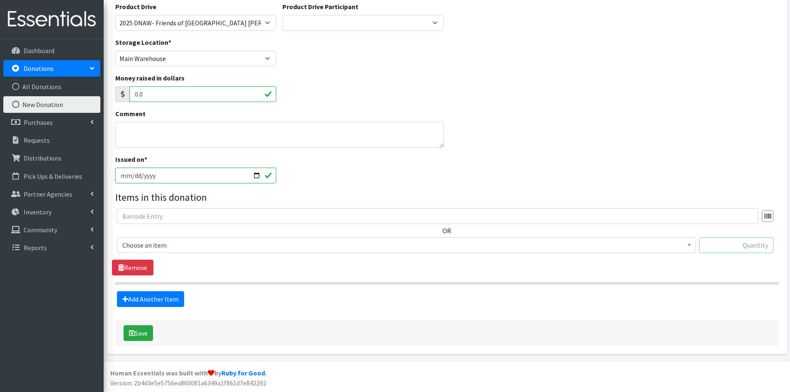
click at [721, 247] on input "text" at bounding box center [736, 245] width 74 height 16
type input "35"
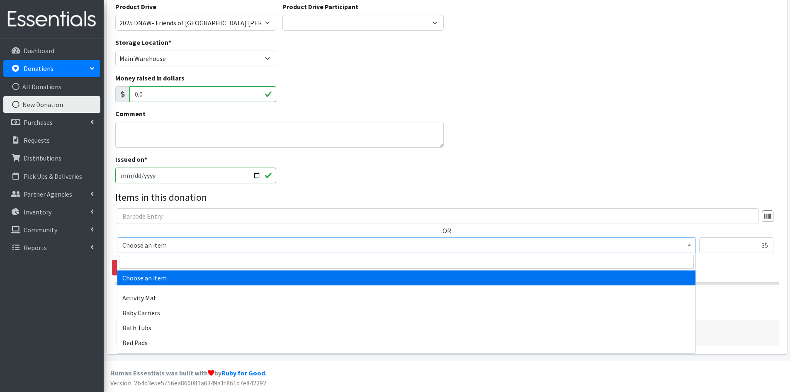
click at [687, 246] on span at bounding box center [689, 243] width 8 height 13
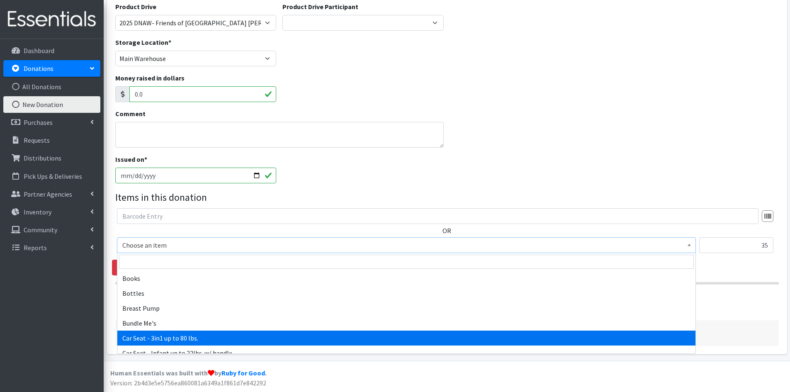
scroll to position [124, 0]
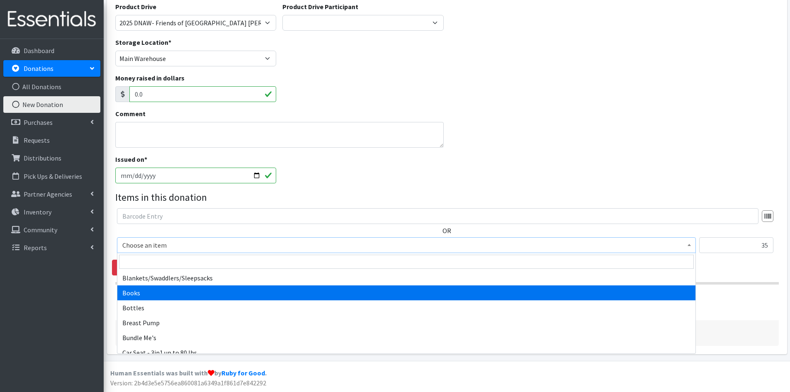
select select "1947"
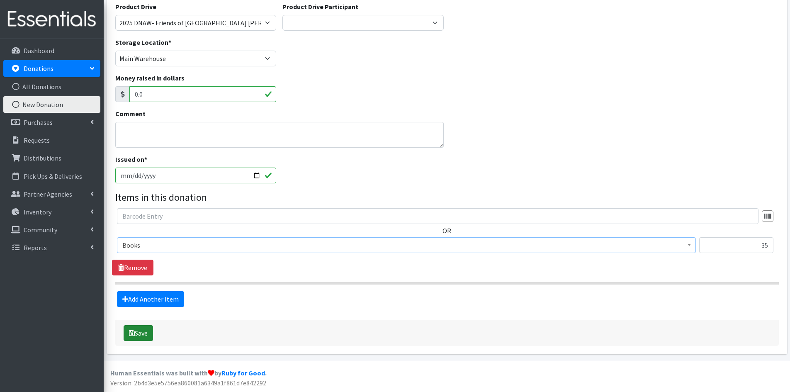
click at [142, 332] on button "Save" at bounding box center [138, 333] width 29 height 16
